Goal: Task Accomplishment & Management: Use online tool/utility

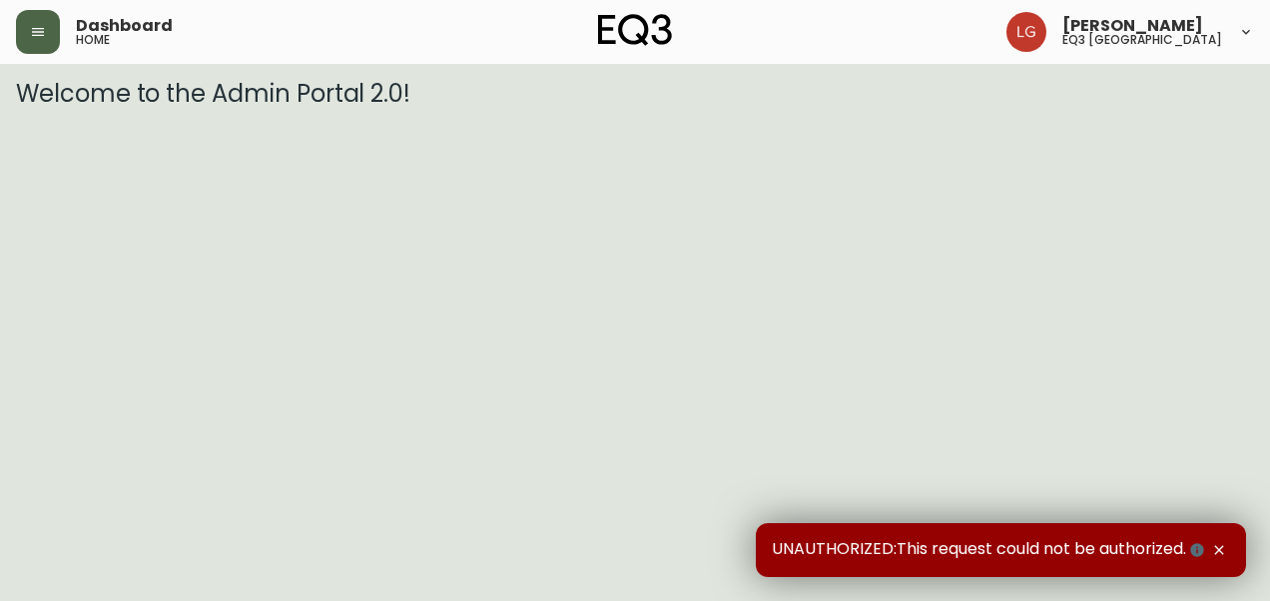
click at [25, 16] on button "button" at bounding box center [38, 32] width 44 height 44
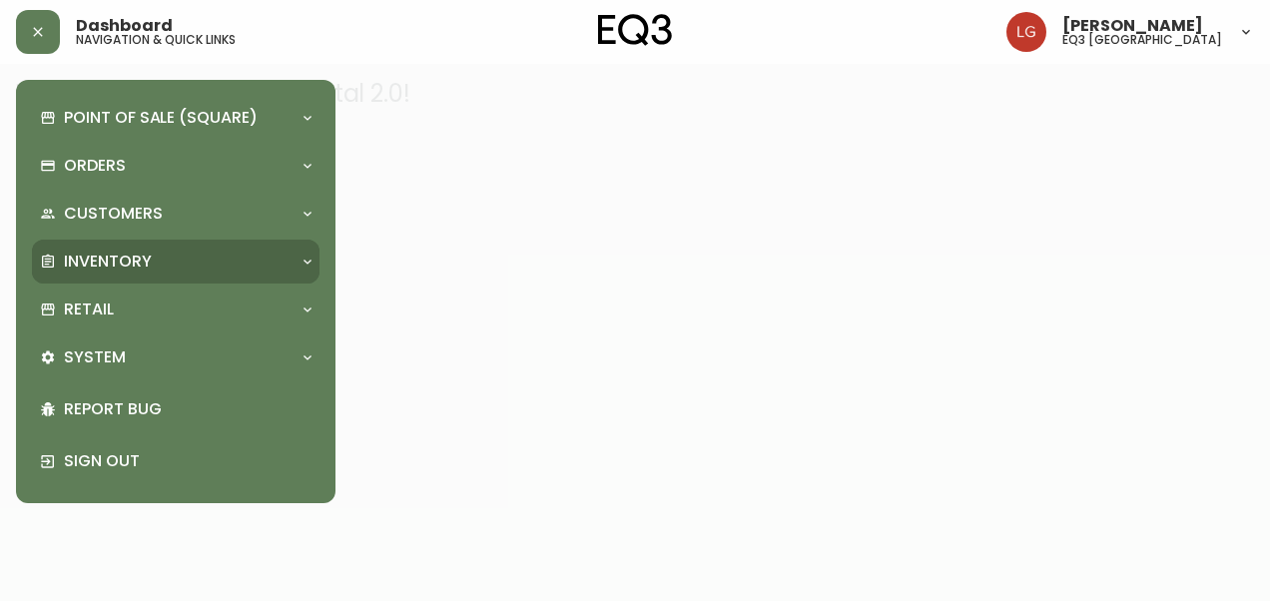
click at [76, 273] on div "Inventory" at bounding box center [175, 262] width 287 height 44
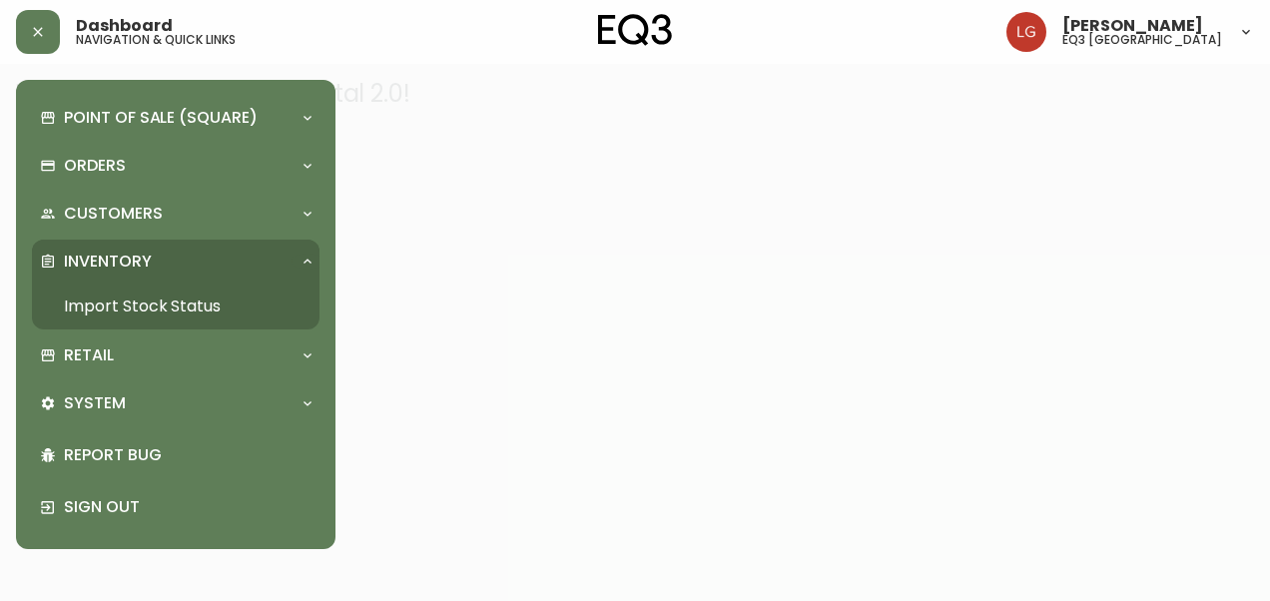
click at [90, 307] on link "Import Stock Status" at bounding box center [175, 306] width 287 height 46
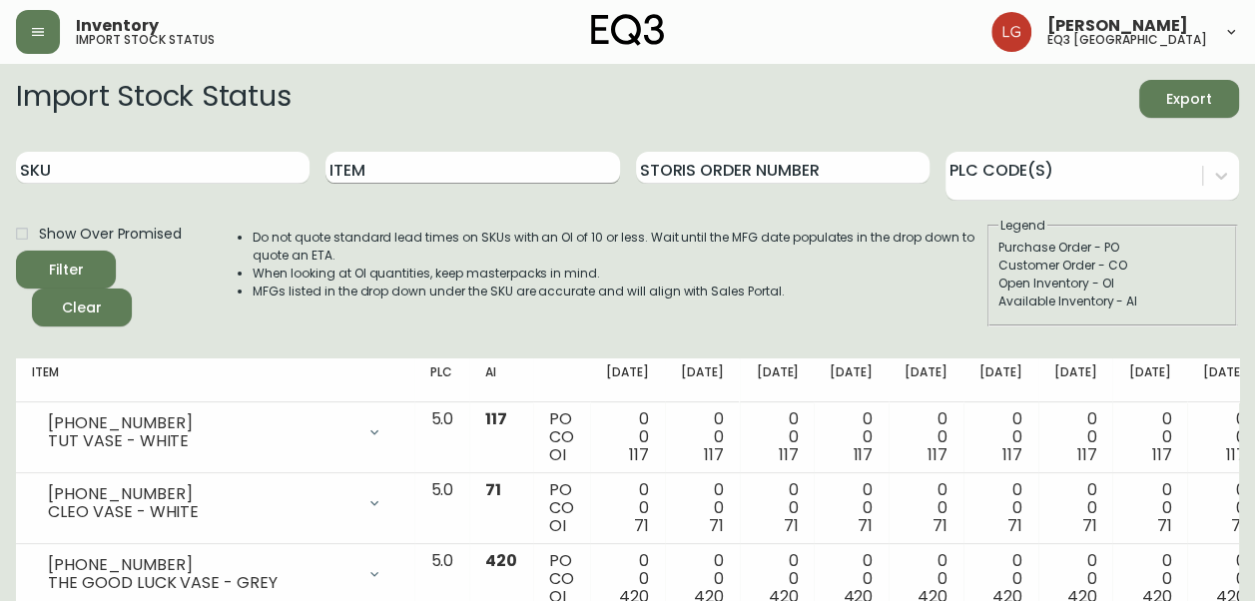
click at [427, 171] on input "Item" at bounding box center [471, 168] width 293 height 32
type input "[PERSON_NAME]"
click at [16, 251] on button "Filter" at bounding box center [66, 270] width 100 height 38
